Goal: Transaction & Acquisition: Obtain resource

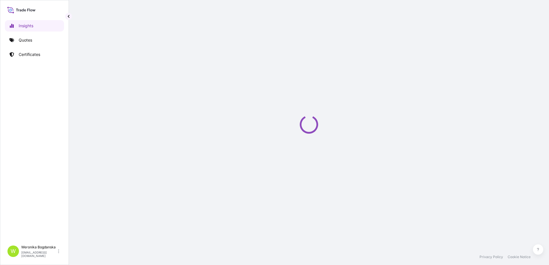
select select "2025"
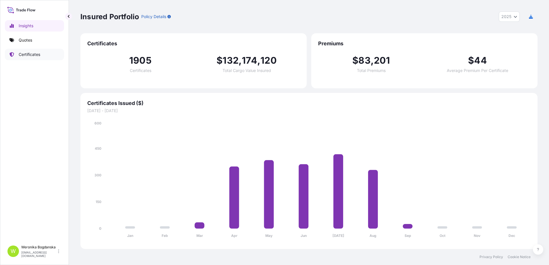
click at [38, 42] on link "Quotes" at bounding box center [34, 39] width 59 height 11
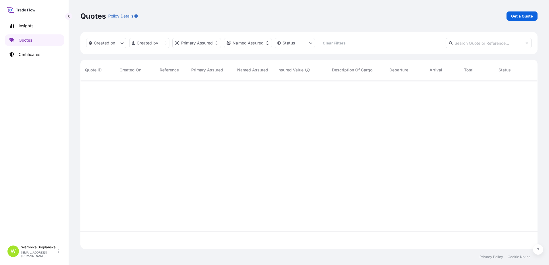
scroll to position [168, 453]
click at [512, 15] on p "Get a Quote" at bounding box center [522, 16] width 22 height 6
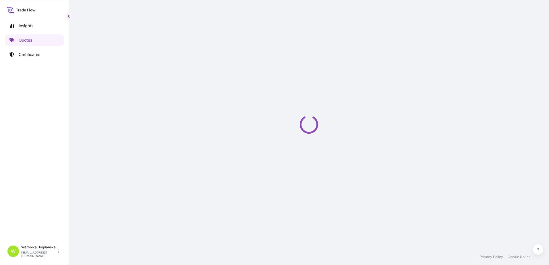
select select "Sea"
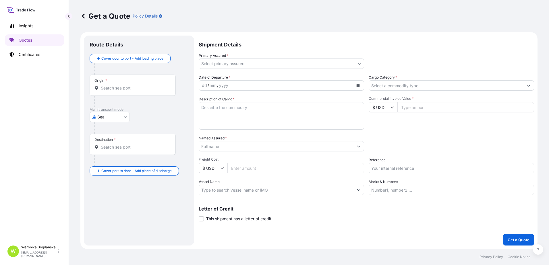
click at [115, 86] on input "Origin *" at bounding box center [135, 88] width 68 height 6
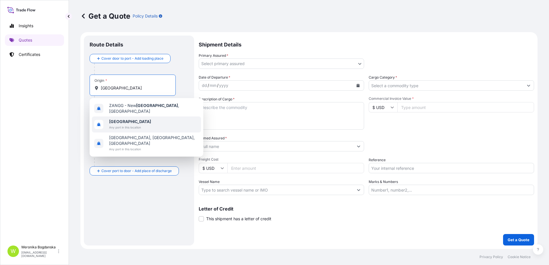
click at [127, 125] on span "Any port in this location" at bounding box center [130, 128] width 42 height 6
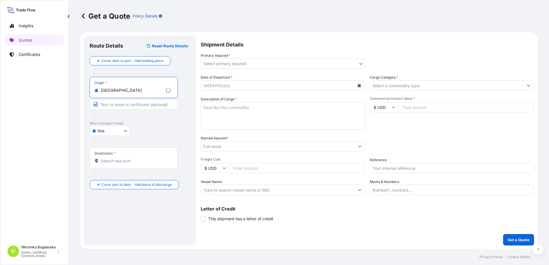
type input "[GEOGRAPHIC_DATA]"
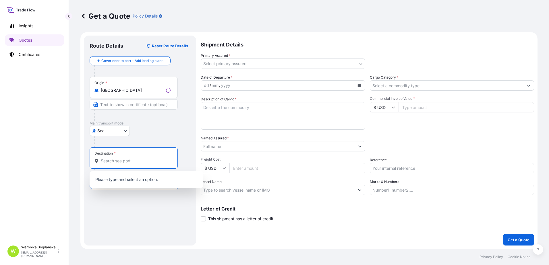
click at [134, 161] on input "Destination *" at bounding box center [136, 161] width 70 height 6
click at [105, 134] on body "3 options available. 0 options available. 10 options available. 5 options avail…" at bounding box center [274, 132] width 549 height 265
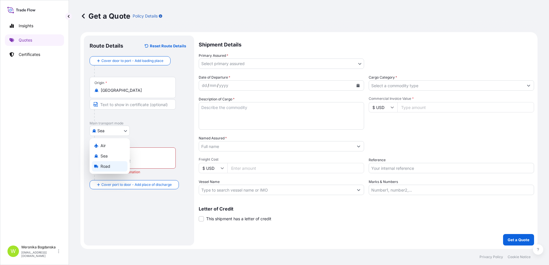
click at [110, 166] on div "Road" at bounding box center [110, 166] width 36 height 10
select select "Road"
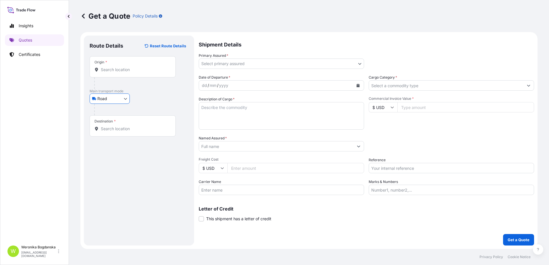
click at [122, 74] on div "Origin *" at bounding box center [133, 66] width 86 height 21
click at [122, 73] on input "Origin *" at bounding box center [135, 70] width 68 height 6
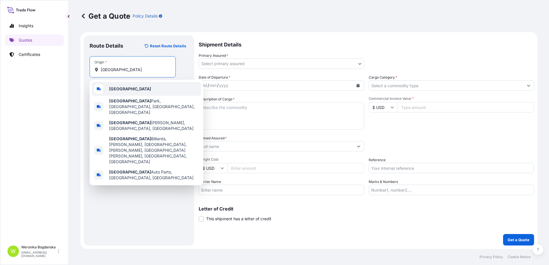
click at [124, 90] on b "[GEOGRAPHIC_DATA]" at bounding box center [130, 88] width 42 height 5
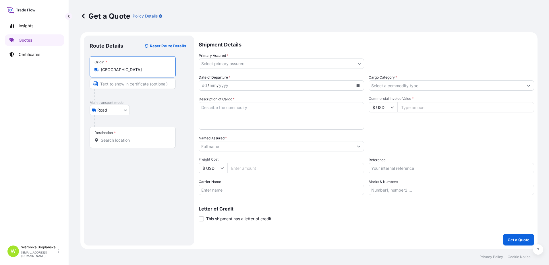
type input "[GEOGRAPHIC_DATA]"
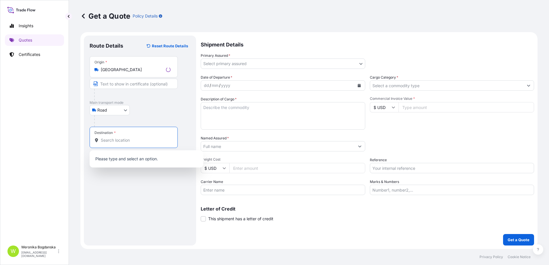
click at [127, 142] on input "Destination *" at bounding box center [136, 141] width 70 height 6
type input "p"
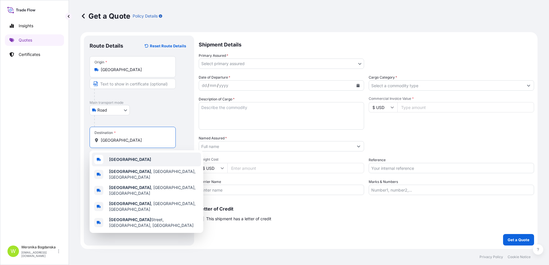
click at [126, 161] on div "[GEOGRAPHIC_DATA]" at bounding box center [146, 160] width 109 height 14
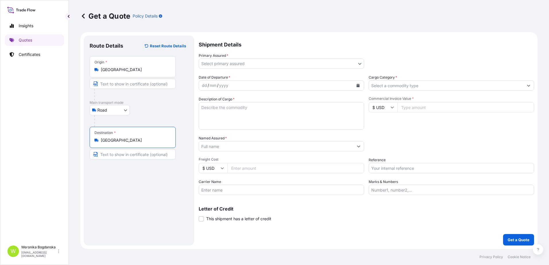
type input "[GEOGRAPHIC_DATA]"
click at [297, 67] on body "0 options available. 5 options available. Insights Quotes Certificates W [PERSO…" at bounding box center [274, 132] width 549 height 265
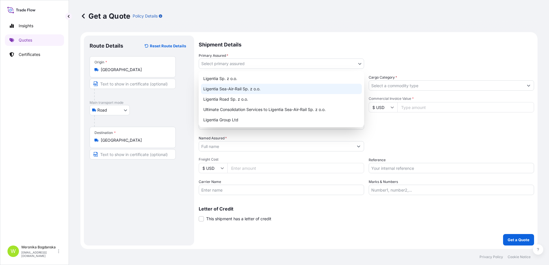
click at [266, 86] on div "Ligentia Sea-Air-Rail Sp. z o.o." at bounding box center [281, 89] width 161 height 10
select select "31440"
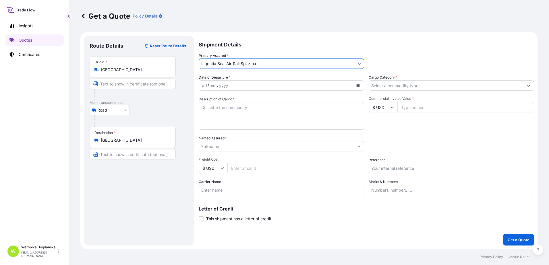
click at [359, 86] on icon "Calendar" at bounding box center [358, 85] width 3 height 3
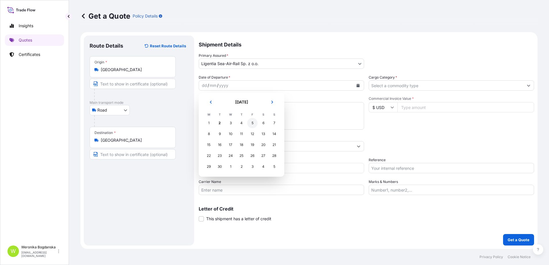
click at [250, 122] on div "5" at bounding box center [252, 123] width 10 height 10
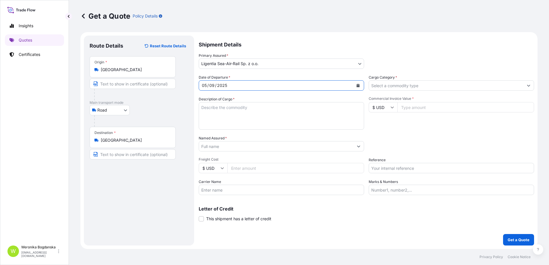
click at [510, 86] on input "Cargo Category *" at bounding box center [446, 85] width 154 height 10
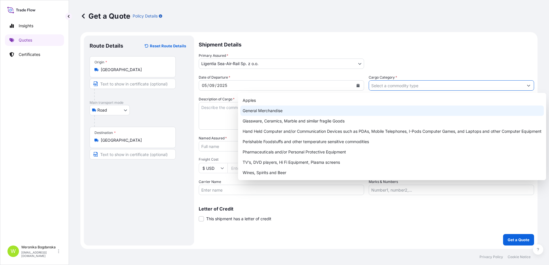
click at [319, 114] on div "General Merchandise" at bounding box center [391, 111] width 303 height 10
click at [254, 108] on div "General Merchandise" at bounding box center [391, 111] width 303 height 10
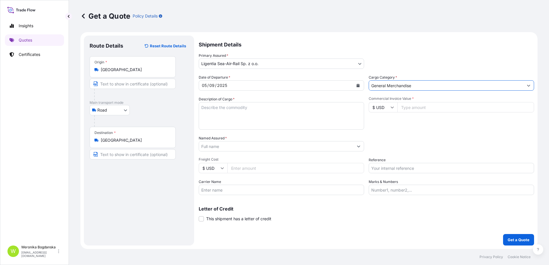
paste input "PULLEY ASSY, ARMATURE ASSY, CORE ASSY"
type input "General MerchandisePULLEY ASSY, ARMATURE ASSY, CORE ASSY"
click at [253, 108] on textarea "Description of Cargo *" at bounding box center [281, 116] width 165 height 28
paste textarea "PULLEY ASSY, ARMATURE ASSY, CORE ASSY"
type textarea "PULLEY ASSY, ARMATURE ASSY, CORE ASSY"
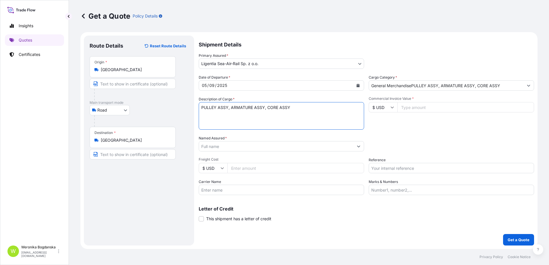
click at [508, 87] on input "General MerchandisePULLEY ASSY, ARMATURE ASSY, CORE ASSY" at bounding box center [446, 85] width 154 height 10
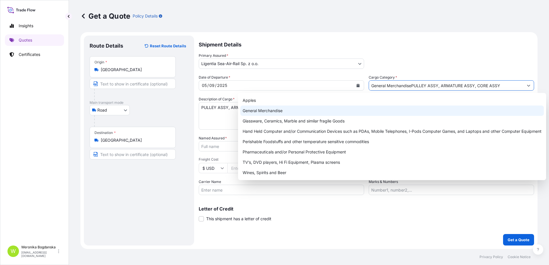
click at [274, 111] on div "General Merchandise" at bounding box center [391, 111] width 303 height 10
type input "General Merchandise"
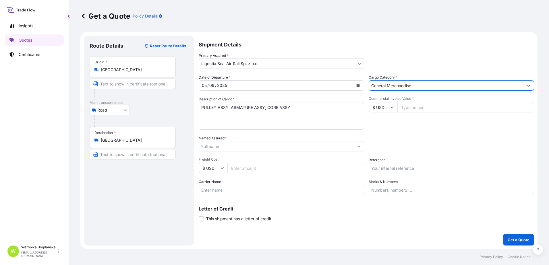
click at [301, 107] on textarea "PULLEY ASSY, ARMATURE ASSY, CORE ASSY" at bounding box center [281, 116] width 165 height 28
click at [228, 116] on textarea "PULLEY ASSY, ARMATURE ASSY, CORE ASSY" at bounding box center [281, 116] width 165 height 28
click at [225, 116] on textarea "PULLEY ASSY, ARMATURE ASSY, CORE ASSY" at bounding box center [281, 116] width 165 height 28
click at [207, 115] on textarea "PULLEY ASSY, ARMATURE ASSY, CORE ASSY" at bounding box center [281, 116] width 165 height 28
paste textarea "CAIU7574168"
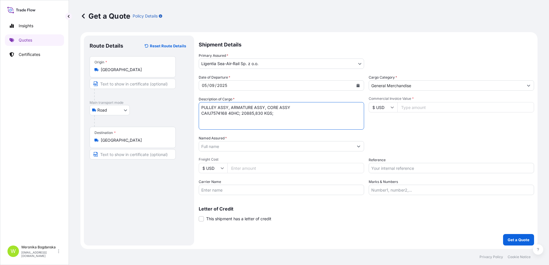
click at [286, 119] on textarea "PULLEY ASSY, ARMATURE ASSY, CORE ASSY CAIU7574168 40HC; 20885,830 KGS;" at bounding box center [281, 116] width 165 height 28
click at [298, 115] on textarea "PULLEY ASSY, ARMATURE ASSY, CORE ASSY CAIU7574168 40HC; 20885,830 KGS; 12," at bounding box center [281, 116] width 165 height 28
click at [312, 113] on textarea "PULLEY ASSY, ARMATURE ASSY, CORE ASSY CAIU7574168 40HC; 20885,830 KGS; 36,18 CB…" at bounding box center [281, 116] width 165 height 28
click at [217, 120] on textarea "PULLEY ASSY, ARMATURE ASSY, CORE ASSY CAIU7574168 40HC; 20885,830 KGS; 36,18 CB…" at bounding box center [281, 116] width 165 height 28
click at [344, 114] on textarea "PULLEY ASSY, ARMATURE ASSY, CORE ASSY CAIU7574168 40HC; 20885,830 KGS; 36,18 CB…" at bounding box center [281, 116] width 165 height 28
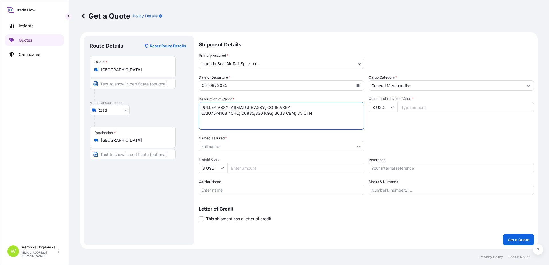
paste textarea "MSNU7828131"
click at [311, 121] on textarea "PULLEY ASSY, ARMATURE ASSY, CORE ASSY CAIU7574168 40HC; 20885,830 KGS; 36,18 CB…" at bounding box center [281, 116] width 165 height 28
click at [297, 126] on textarea "PULLEY ASSY, ARMATURE ASSY, CORE ASSY CAIU7574168 40HC; 20885,830 KGS; 36,18 CB…" at bounding box center [281, 116] width 165 height 28
click at [207, 126] on textarea "PULLEY ASSY, ARMATURE ASSY, CORE ASSY CAIU7574168 40HC; 20885,830 KGS; 36,18 CB…" at bounding box center [281, 116] width 165 height 28
paste textarea "TGBU5637933"
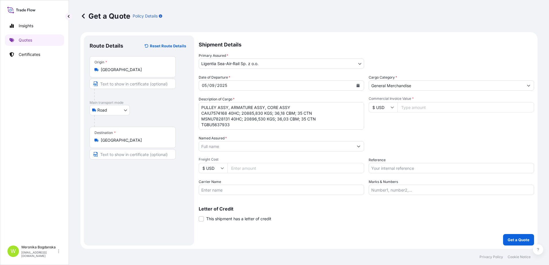
click at [243, 126] on textarea "PULLEY ASSY, ARMATURE ASSY, CORE ASSY CAIU7574168 40HC; 20885,830 KGS; 36,18 CB…" at bounding box center [281, 116] width 165 height 28
click at [252, 122] on textarea "PULLEY ASSY, ARMATURE ASSY, CORE ASSY CAIU7574168 40HC; 20885,830 KGS; 36,18 CB…" at bounding box center [281, 116] width 165 height 28
click at [300, 123] on textarea "PULLEY ASSY, ARMATURE ASSY, CORE ASSY CAIU7574168 40HC; 20885,830 KGS; 36,18 CB…" at bounding box center [281, 116] width 165 height 28
click at [313, 124] on textarea "PULLEY ASSY, ARMATURE ASSY, CORE ASSY CAIU7574168 40HC; 20885,830 KGS; 36,18 CB…" at bounding box center [281, 116] width 165 height 28
type textarea "PULLEY ASSY, ARMATURE ASSY, CORE ASSY CAIU7574168 40HC; 20885,830 KGS; 36,18 CB…"
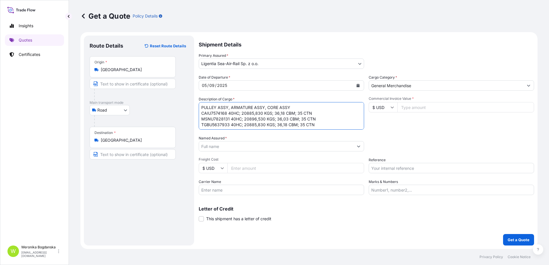
click at [388, 108] on input "$ USD" at bounding box center [383, 107] width 29 height 10
click at [385, 122] on div "€ EUR" at bounding box center [383, 123] width 24 height 11
type input "€ EUR"
click at [456, 110] on input "Commercial Invoice Value *" at bounding box center [465, 107] width 137 height 10
type input "391031.2"
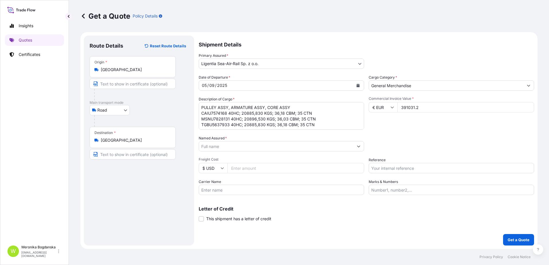
click at [503, 234] on button "Get a Quote" at bounding box center [518, 239] width 31 height 11
click at [233, 148] on input "Named Assured *" at bounding box center [276, 146] width 154 height 10
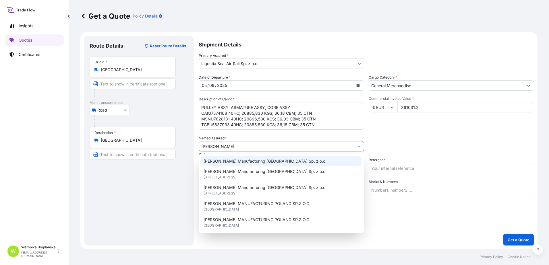
click at [249, 163] on span "[PERSON_NAME] Manufacturing [GEOGRAPHIC_DATA] Sp. z o.o." at bounding box center [265, 161] width 123 height 6
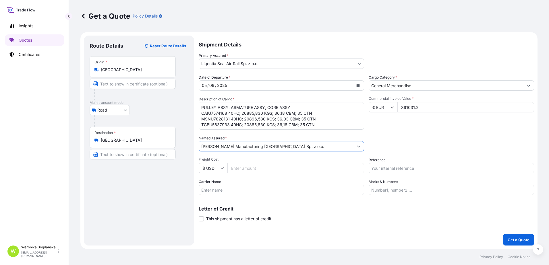
type input "[PERSON_NAME] Manufacturing [GEOGRAPHIC_DATA] Sp. z o.o."
click at [489, 170] on input "Reference" at bounding box center [451, 168] width 165 height 10
paste input "B00052647"
type input "B00052647"
click at [477, 147] on div "Packing Category Type to search a container mode Please select a primary mode o…" at bounding box center [451, 144] width 165 height 16
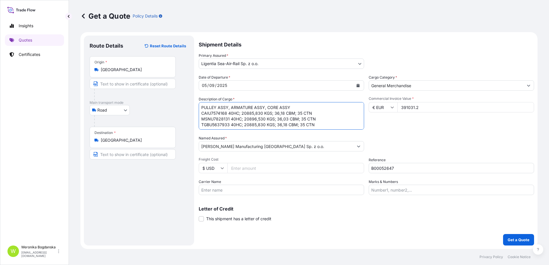
click at [316, 127] on textarea "PULLEY ASSY, ARMATURE ASSY, CORE ASSY CAIU7574168 40HC; 20885,830 KGS; 36,18 CB…" at bounding box center [281, 116] width 165 height 28
paste textarea "z: [PERSON_NAME] / Hamburg HHLA CTB do: Polski / POLKOWICE."
click at [326, 111] on textarea "PULLEY ASSY, ARMATURE ASSY, CORE ASSY CAIU7574168 40HC; 20885,830 KGS; 36,18 CB…" at bounding box center [281, 116] width 165 height 28
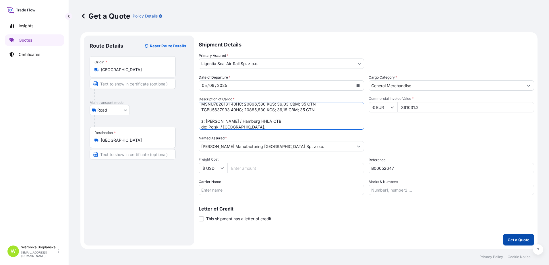
type textarea "PULLEY ASSY, ARMATURE ASSY, CORE ASSY CAIU7574168 40HC; 20885,830 KGS; 36,18 CB…"
click at [523, 241] on p "Get a Quote" at bounding box center [519, 240] width 22 height 6
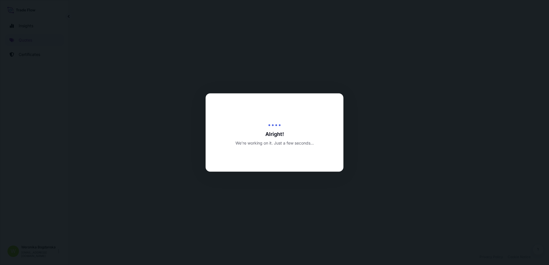
select select "Road"
select select "31440"
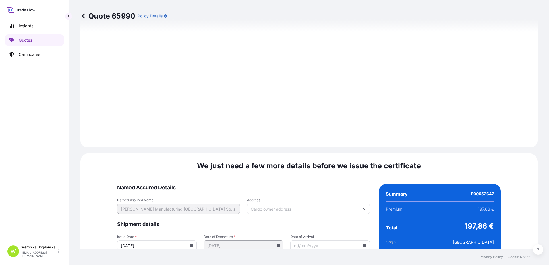
scroll to position [643, 0]
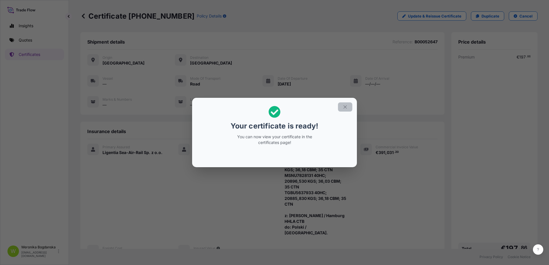
click at [346, 107] on icon "button" at bounding box center [345, 107] width 5 height 5
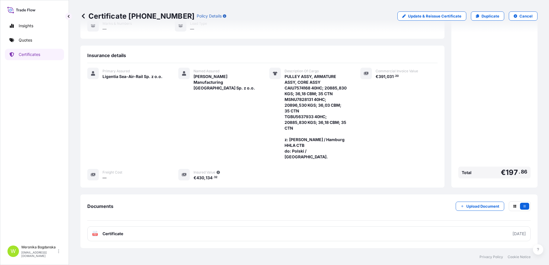
scroll to position [86, 0]
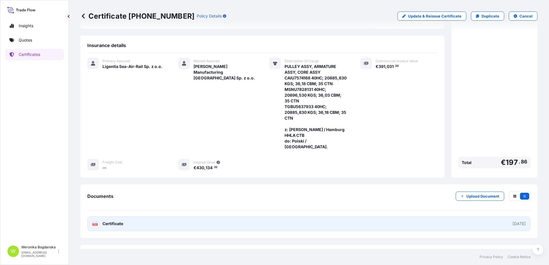
click at [256, 222] on link "PDF Certificate [DATE]" at bounding box center [308, 223] width 443 height 15
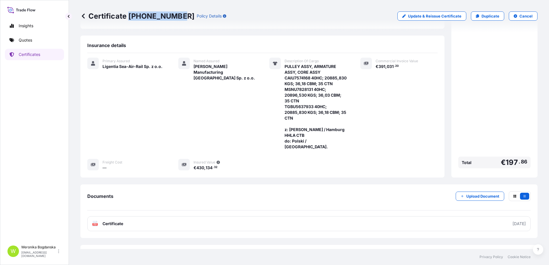
drag, startPoint x: 130, startPoint y: 19, endPoint x: 178, endPoint y: 20, distance: 48.0
click at [178, 20] on p "Certificate [PHONE_NUMBER]" at bounding box center [137, 15] width 114 height 9
copy p "[PHONE_NUMBER]"
